Goal: Task Accomplishment & Management: Use online tool/utility

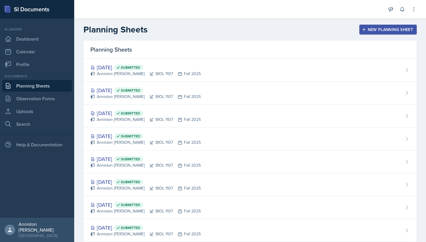
click at [363, 30] on icon "button" at bounding box center [364, 29] width 3 height 3
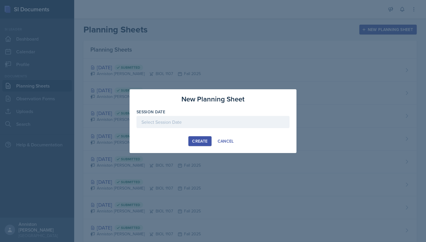
click at [231, 118] on div at bounding box center [212, 122] width 153 height 12
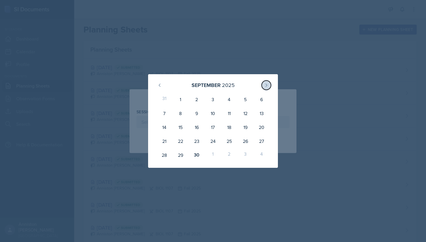
click at [270, 84] on button at bounding box center [266, 85] width 9 height 9
click at [214, 112] on div "8" at bounding box center [213, 113] width 16 height 14
type input "[DATE]"
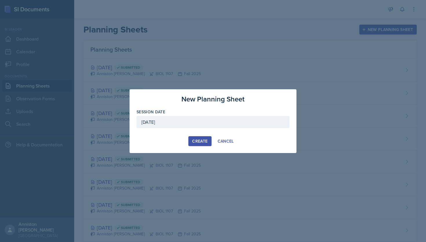
click at [200, 141] on div "Create" at bounding box center [199, 141] width 15 height 5
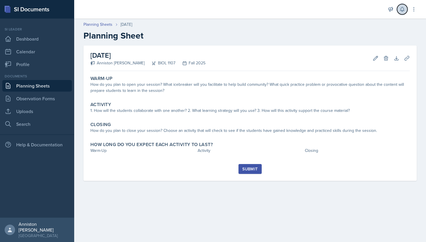
click at [405, 10] on icon at bounding box center [402, 9] width 6 height 6
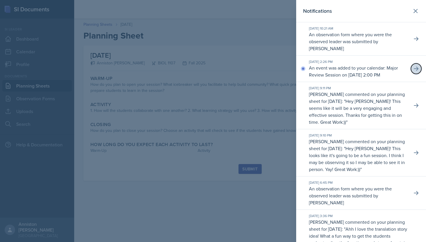
click at [414, 70] on icon at bounding box center [416, 69] width 6 height 6
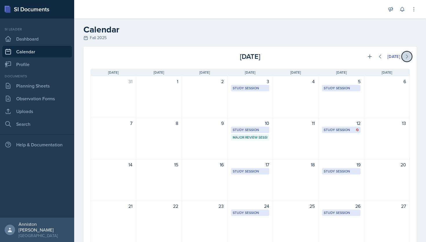
click at [407, 57] on icon at bounding box center [407, 57] width 6 height 6
click at [377, 58] on icon at bounding box center [380, 57] width 6 height 6
click at [29, 67] on link "Profile" at bounding box center [37, 65] width 70 height 12
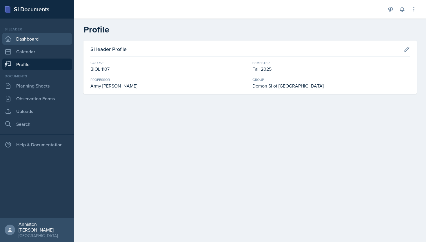
click at [49, 34] on link "Dashboard" at bounding box center [37, 39] width 70 height 12
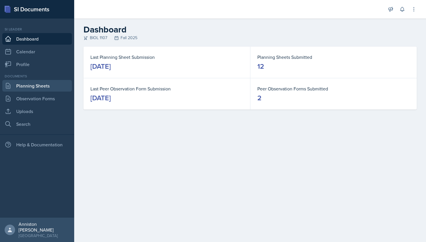
click at [50, 90] on link "Planning Sheets" at bounding box center [37, 86] width 70 height 12
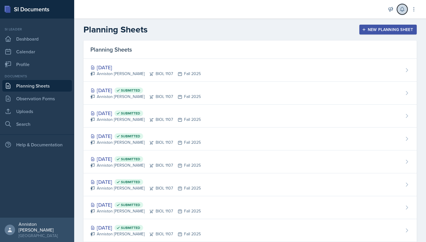
click at [401, 8] on icon at bounding box center [402, 9] width 6 height 6
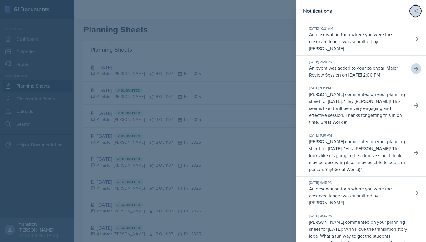
click at [416, 12] on icon at bounding box center [415, 10] width 3 height 3
